Goal: Task Accomplishment & Management: Manage account settings

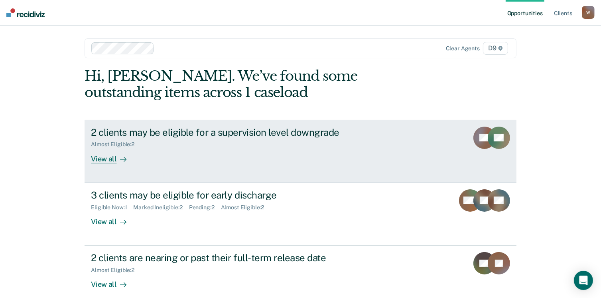
click at [107, 157] on div "View all" at bounding box center [113, 156] width 45 height 16
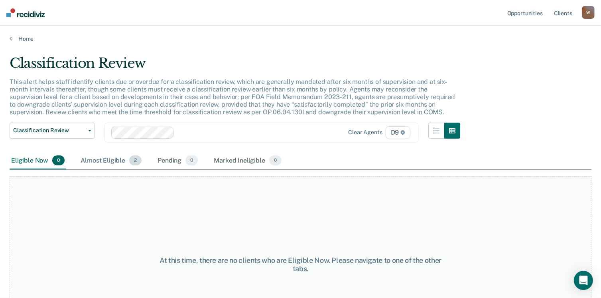
click at [116, 158] on div "Almost Eligible 2" at bounding box center [111, 161] width 64 height 18
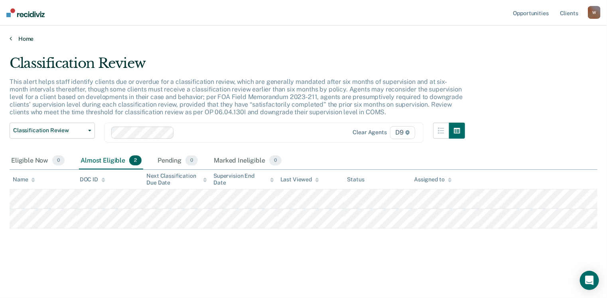
click at [23, 36] on link "Home" at bounding box center [304, 38] width 588 height 7
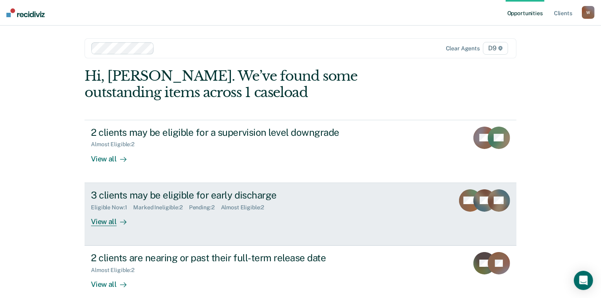
click at [127, 197] on div "3 clients may be eligible for early discharge" at bounding box center [231, 195] width 280 height 12
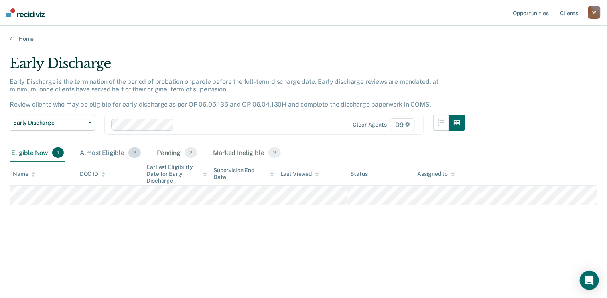
click at [105, 146] on div "Almost Eligible 2" at bounding box center [110, 153] width 64 height 18
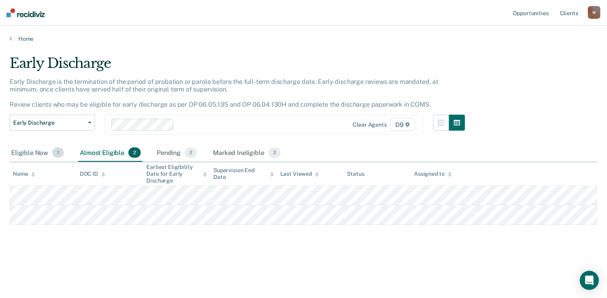
click at [38, 152] on div "Eligible Now 1" at bounding box center [38, 153] width 56 height 18
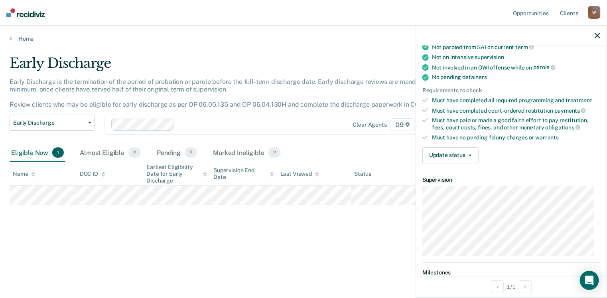
scroll to position [150, 0]
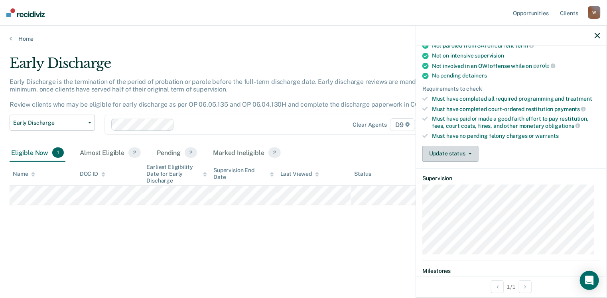
click at [474, 147] on button "Update status" at bounding box center [451, 154] width 56 height 16
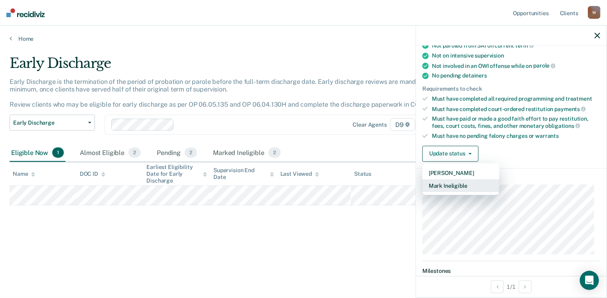
click at [454, 181] on button "Mark Ineligible" at bounding box center [461, 185] width 77 height 13
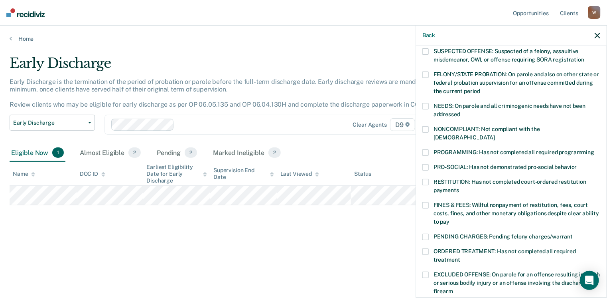
scroll to position [80, 0]
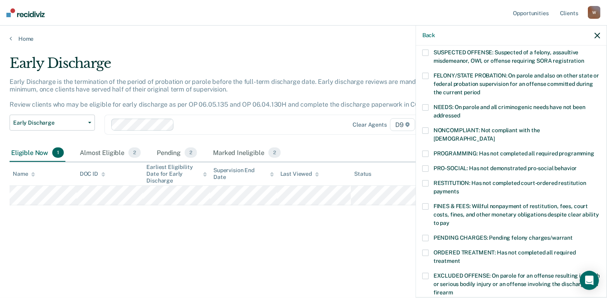
click at [425, 105] on span at bounding box center [426, 107] width 6 height 6
click at [425, 180] on span at bounding box center [426, 183] width 6 height 6
click at [424, 104] on span at bounding box center [426, 107] width 6 height 6
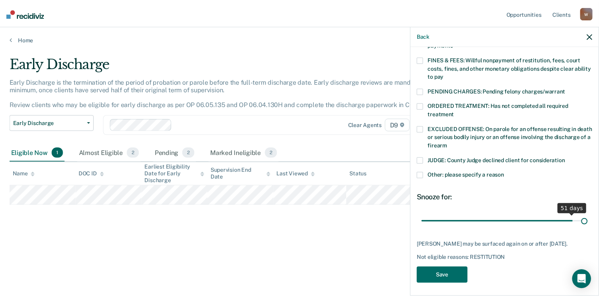
scroll to position [220, 0]
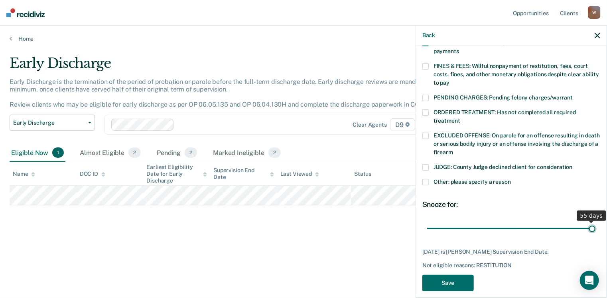
drag, startPoint x: 516, startPoint y: 213, endPoint x: 603, endPoint y: 203, distance: 87.6
type input "55"
click at [596, 221] on input "range" at bounding box center [511, 228] width 168 height 14
click at [456, 275] on button "Save" at bounding box center [448, 283] width 51 height 16
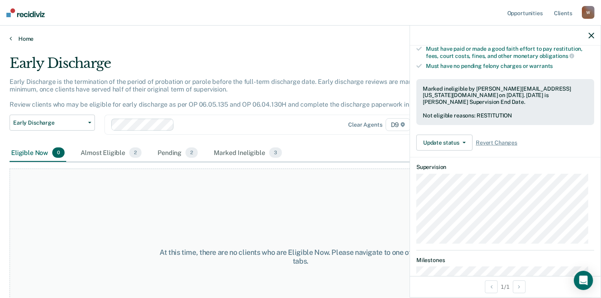
click at [28, 39] on link "Home" at bounding box center [301, 38] width 582 height 7
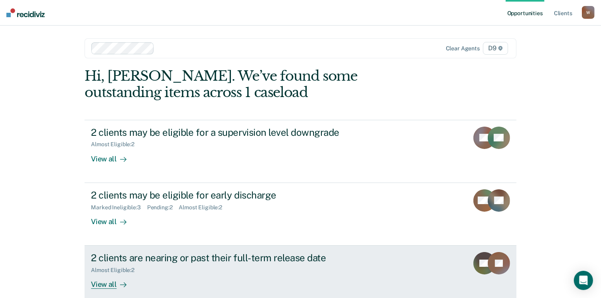
click at [109, 285] on div "View all" at bounding box center [113, 281] width 45 height 16
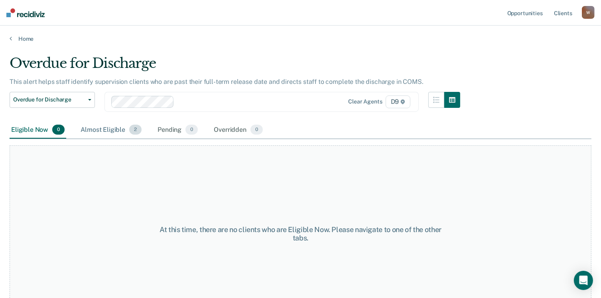
click at [94, 130] on div "Almost Eligible 2" at bounding box center [111, 130] width 64 height 18
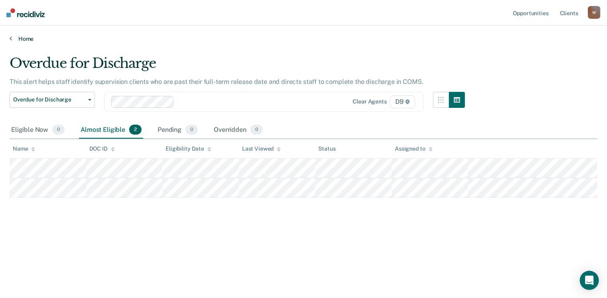
click at [24, 39] on link "Home" at bounding box center [304, 38] width 588 height 7
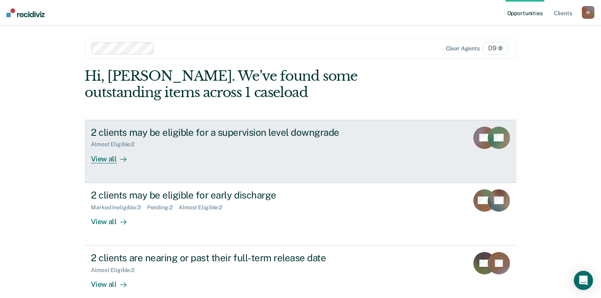
click at [109, 160] on div "View all" at bounding box center [113, 156] width 45 height 16
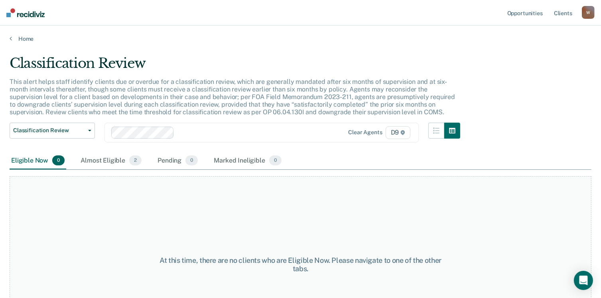
click at [109, 160] on div "Almost Eligible 2" at bounding box center [111, 161] width 64 height 18
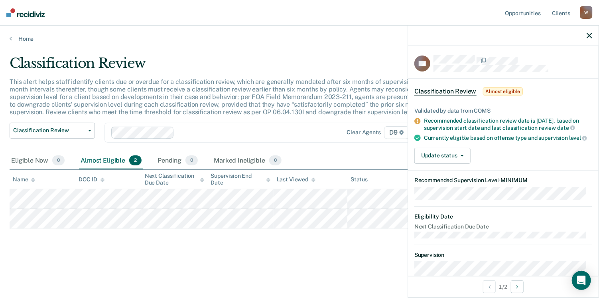
click at [591, 37] on icon "button" at bounding box center [590, 36] width 6 height 6
